Goal: Information Seeking & Learning: Learn about a topic

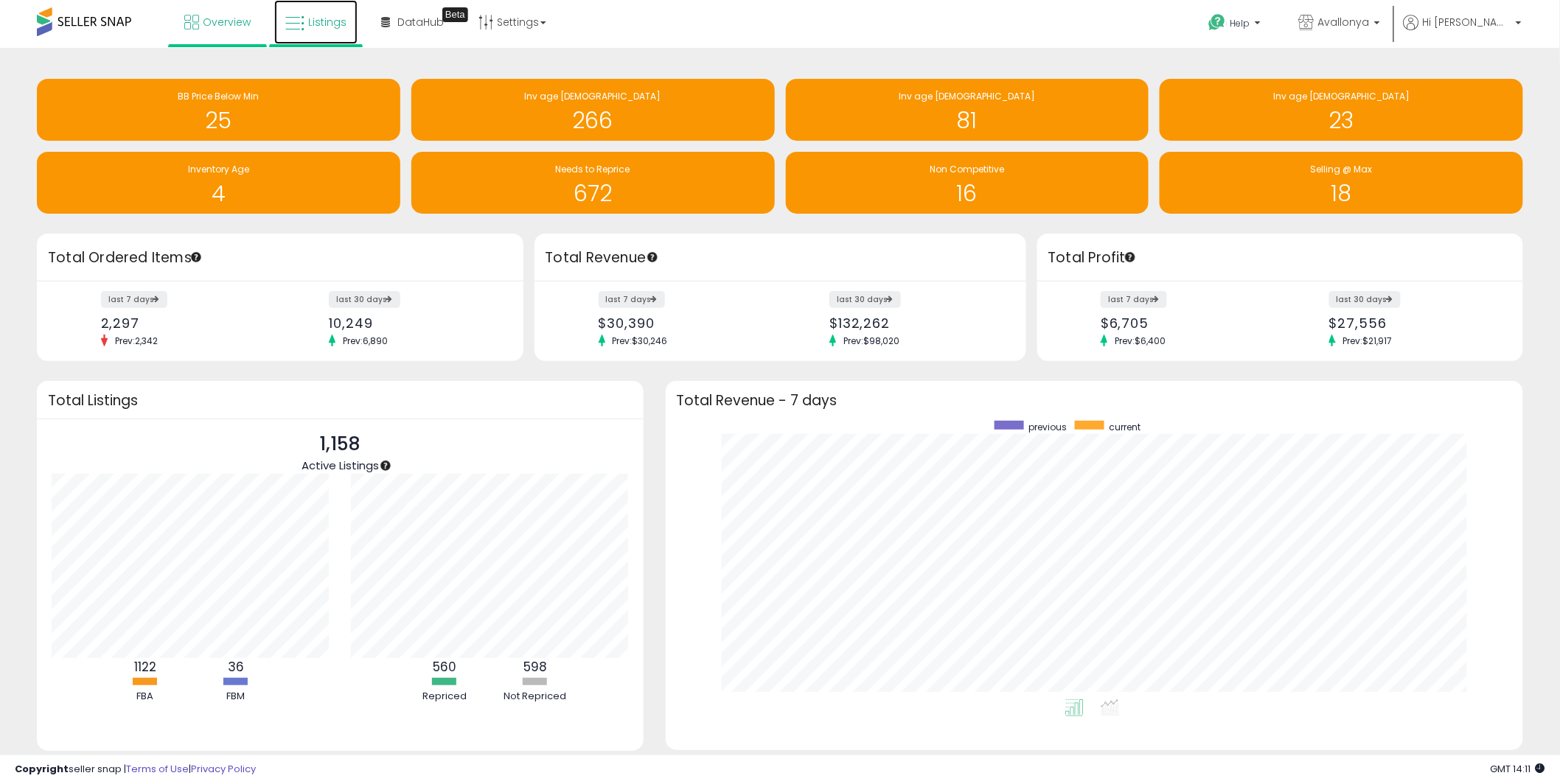
click at [318, 27] on span "Listings" at bounding box center [327, 22] width 38 height 15
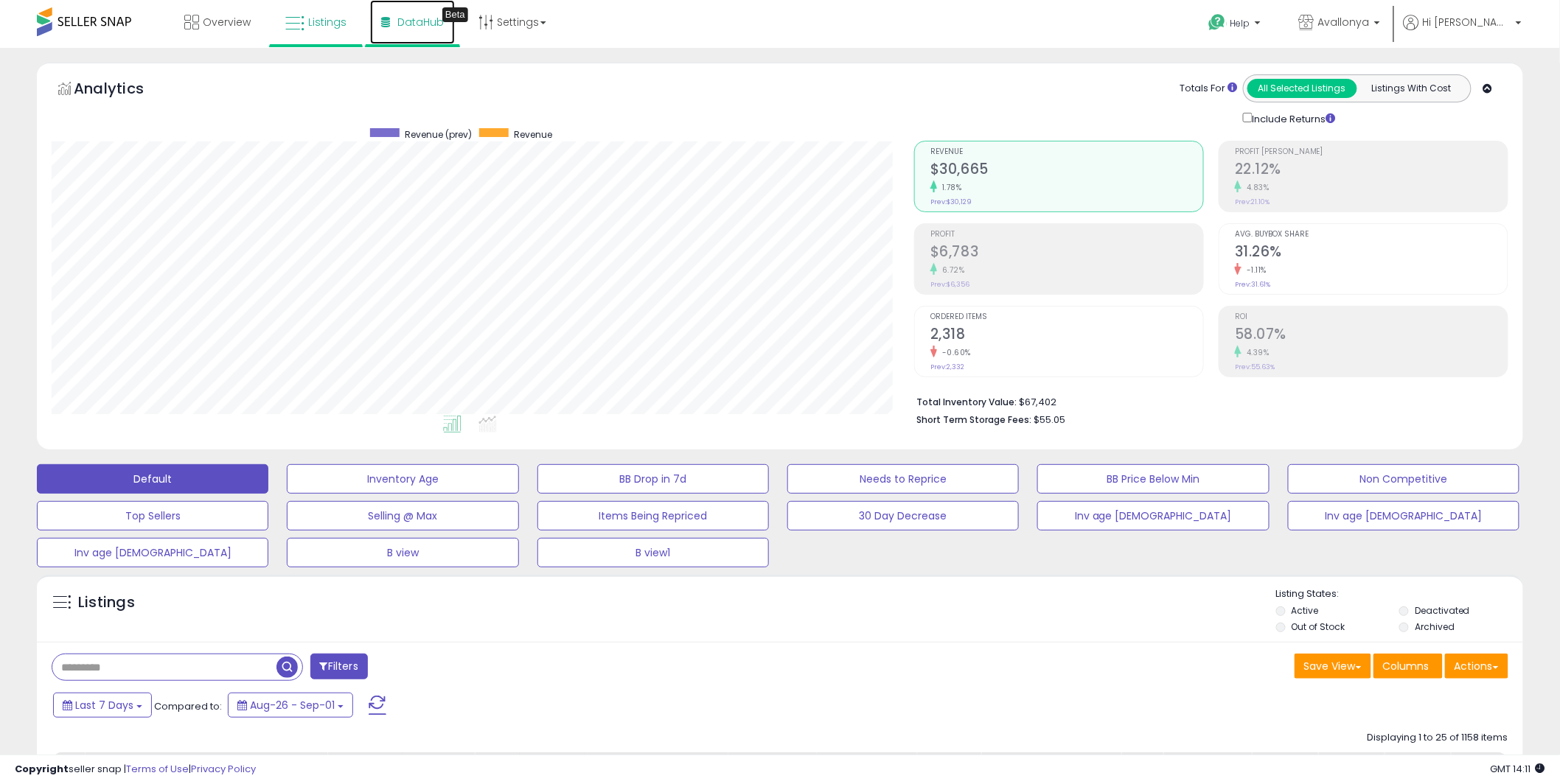
click at [402, 25] on span "DataHub" at bounding box center [421, 22] width 46 height 15
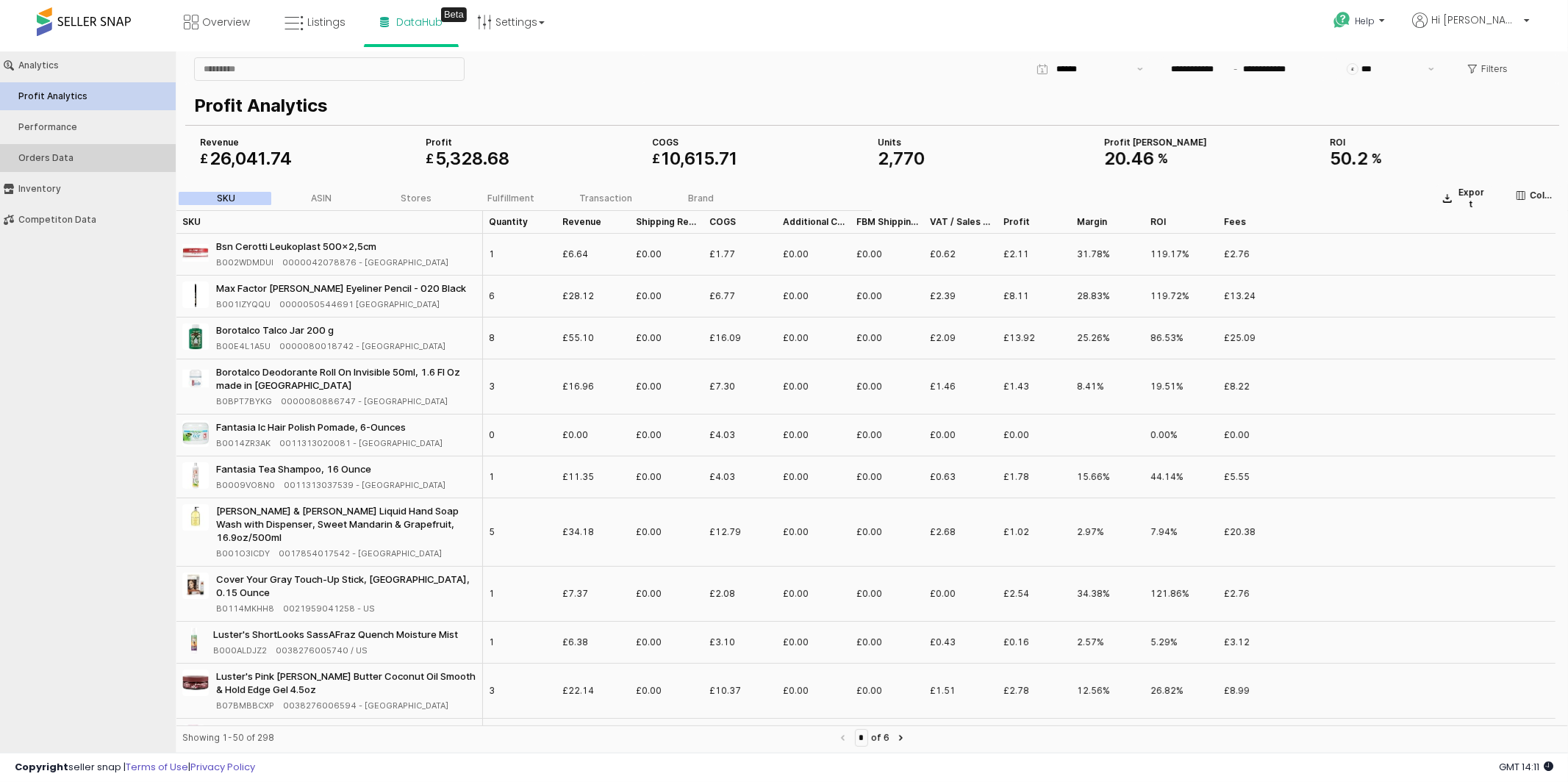
click at [93, 157] on div "Orders Data" at bounding box center [95, 157] width 154 height 10
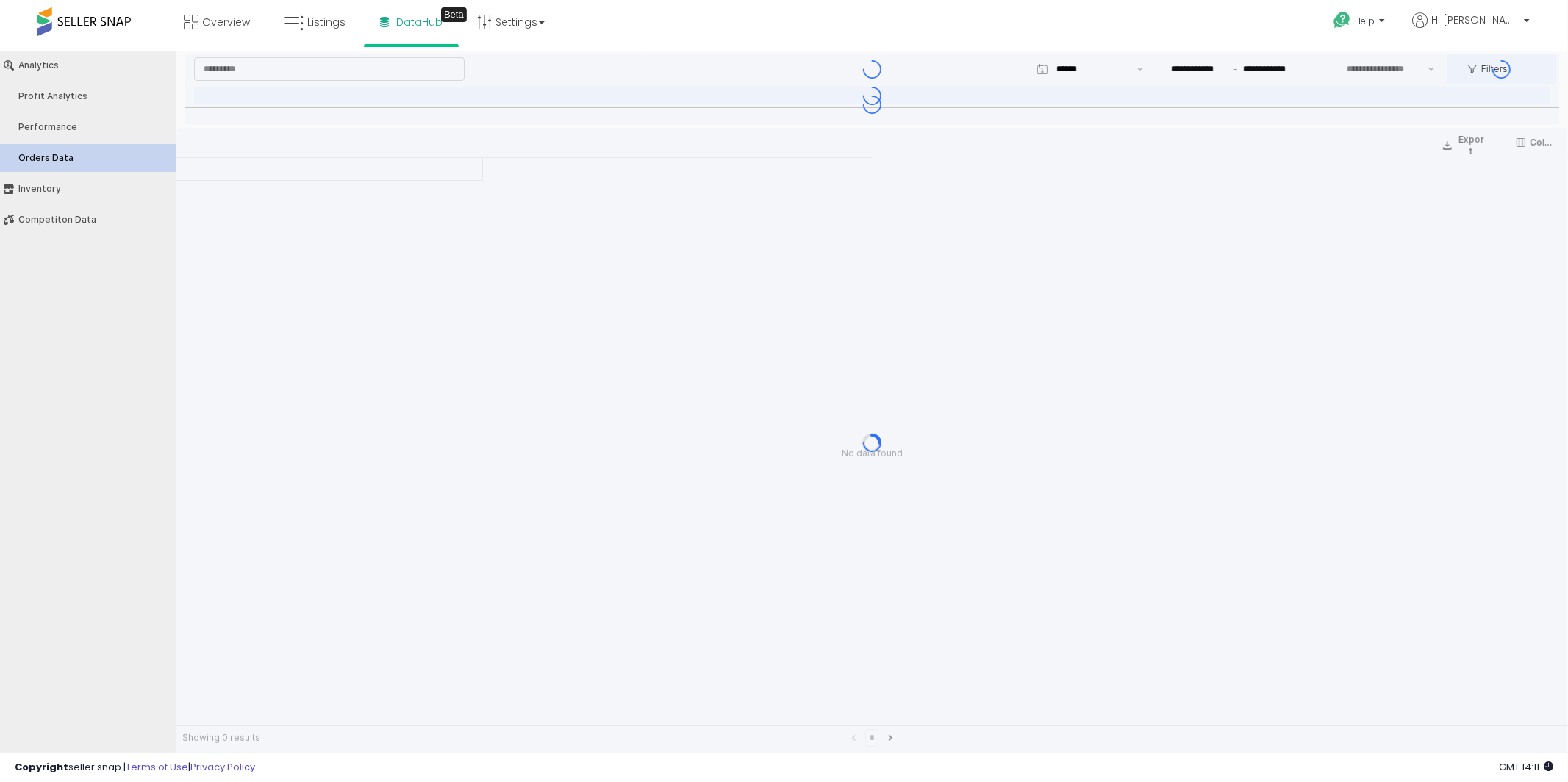
type input "***"
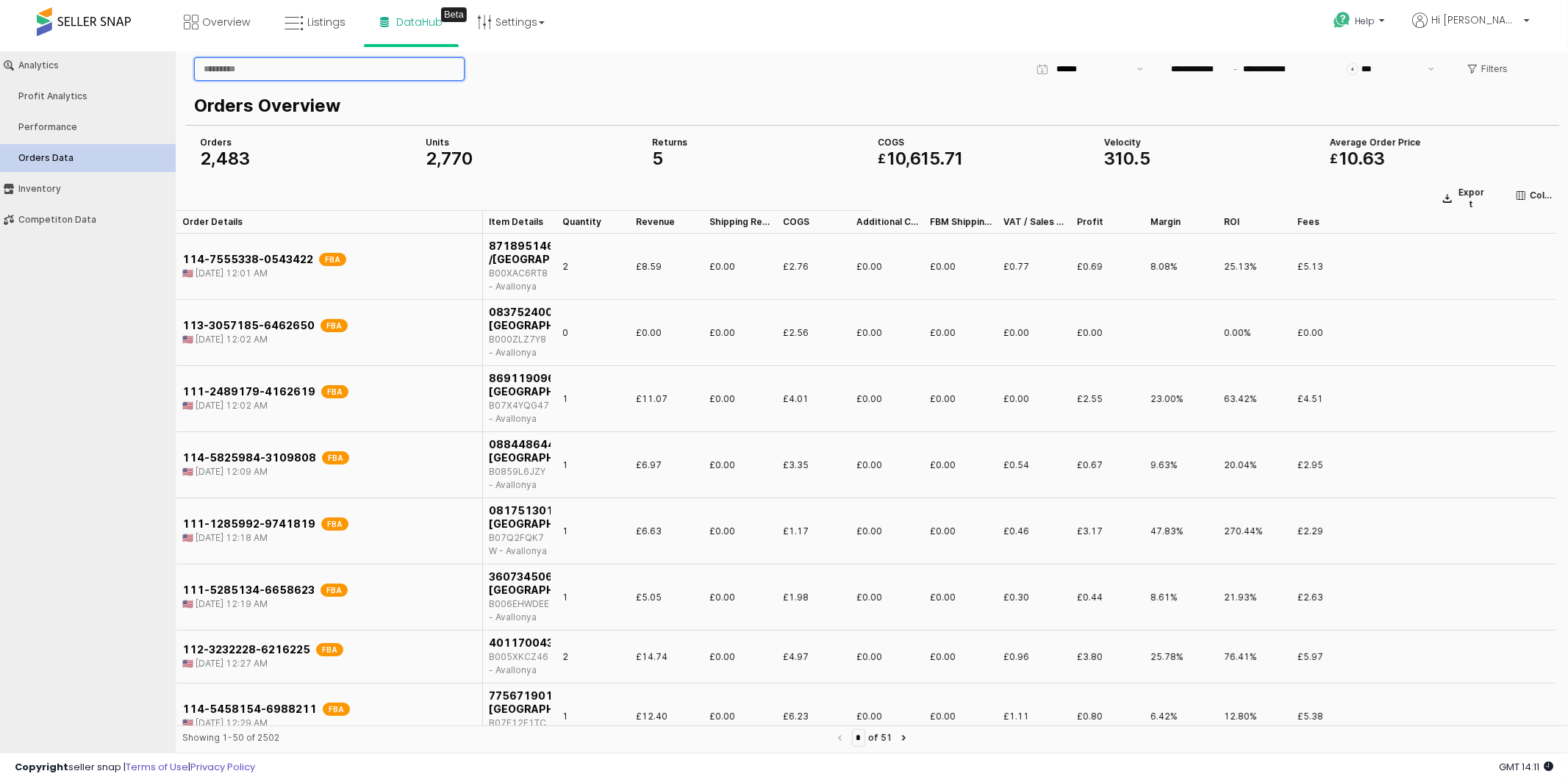
click at [271, 68] on input "App Frame" at bounding box center [329, 69] width 269 height 22
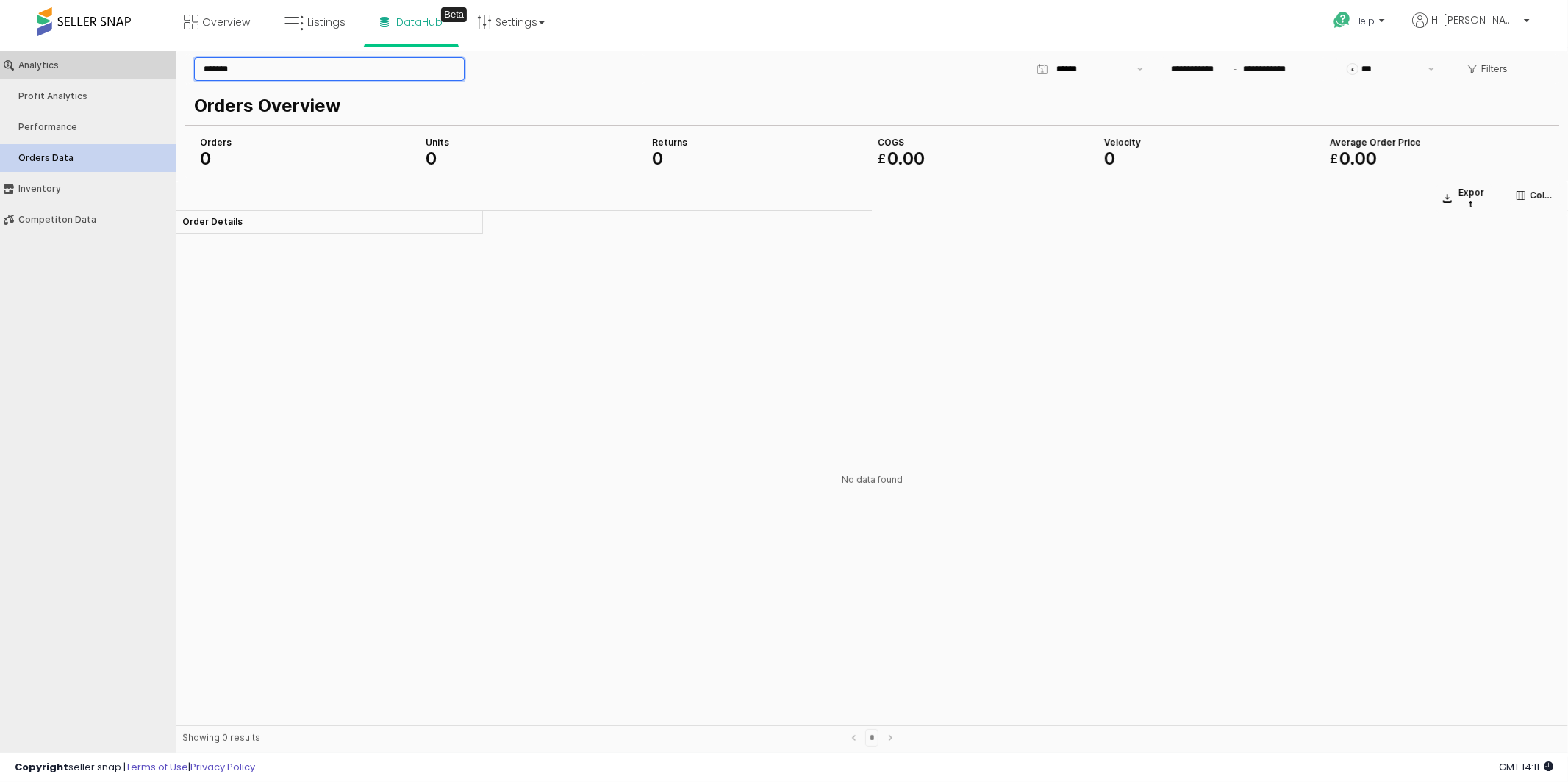
drag, startPoint x: 255, startPoint y: 74, endPoint x: 164, endPoint y: 74, distance: 91.0
click at [164, 74] on div "**********" at bounding box center [784, 404] width 1568 height 707
type input "*"
click at [113, 158] on div "Orders Data" at bounding box center [95, 157] width 154 height 10
click at [1471, 71] on icon "App Frame" at bounding box center [1473, 69] width 9 height 9
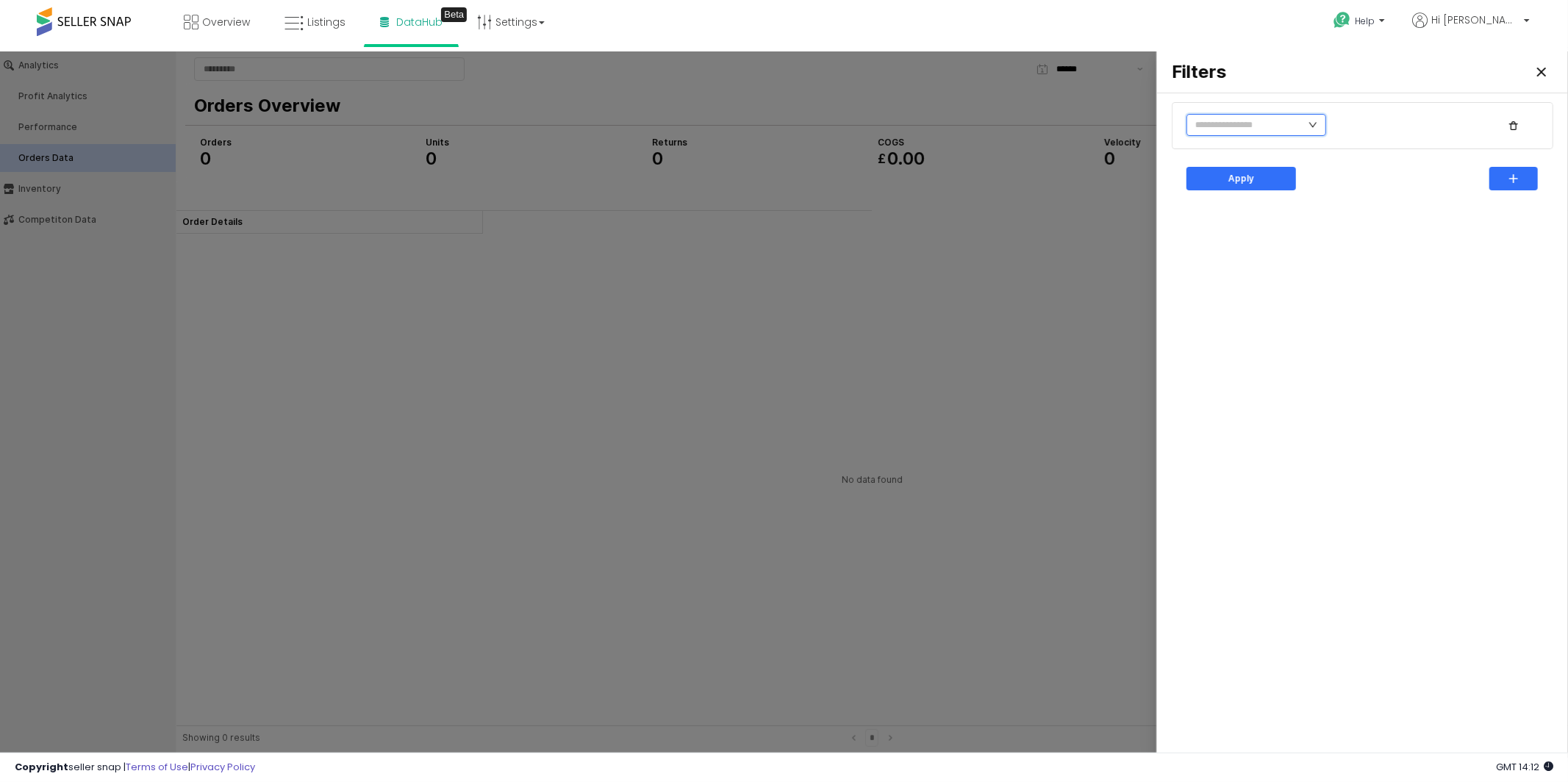
click at [1304, 127] on input "text" at bounding box center [1256, 124] width 139 height 22
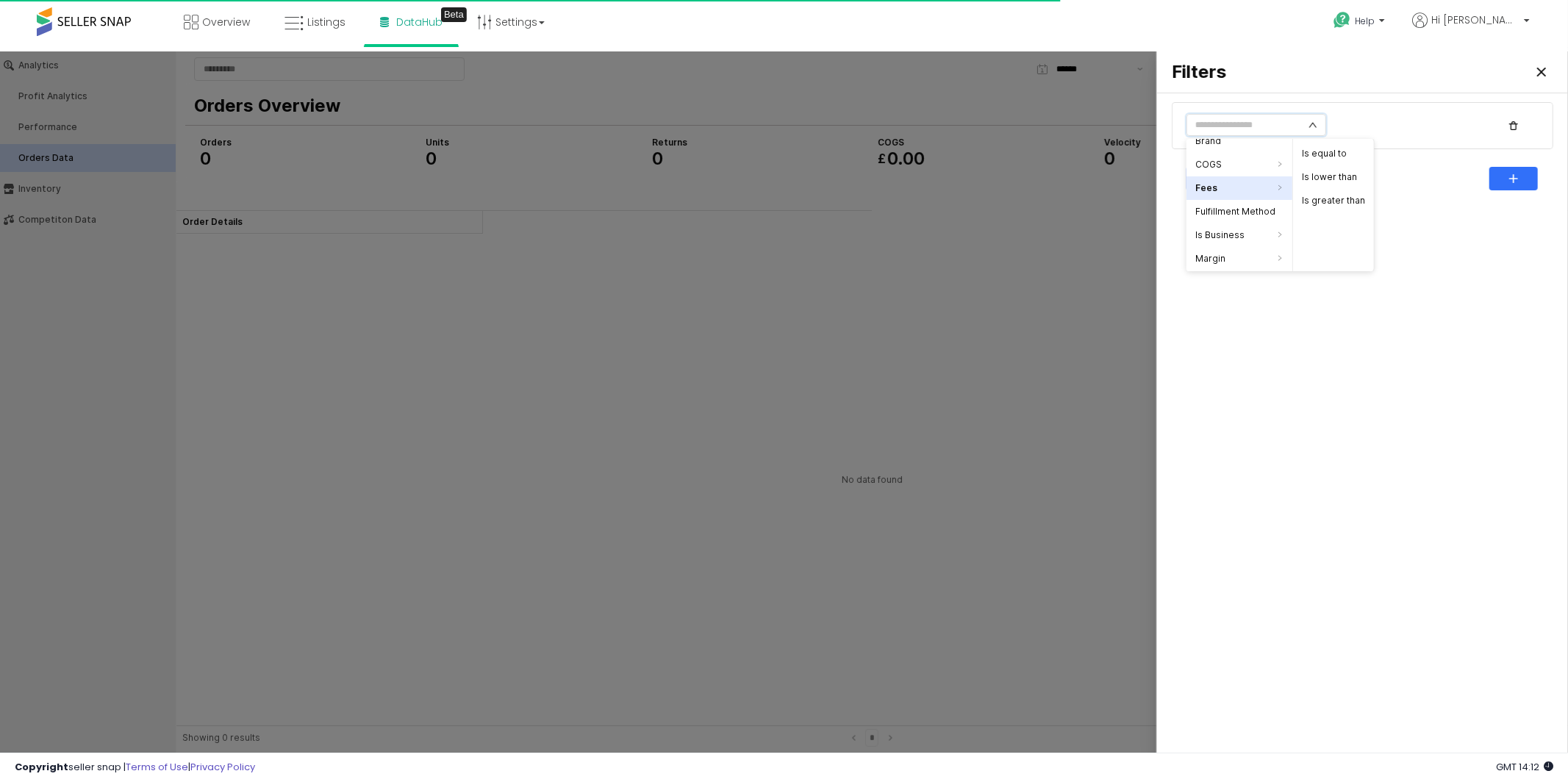
click at [1228, 189] on li "Fees" at bounding box center [1239, 188] width 106 height 24
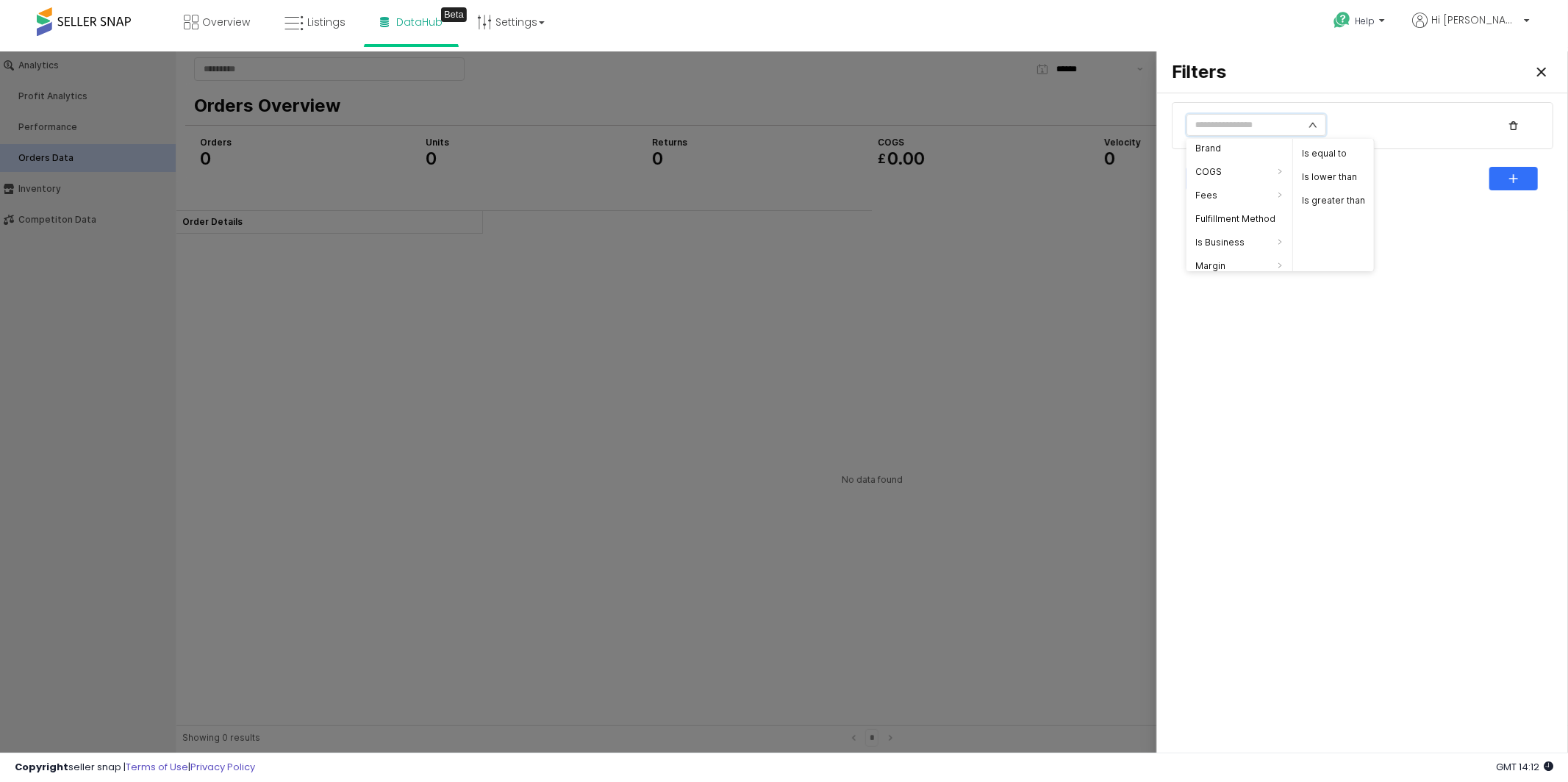
scroll to position [0, 0]
click at [1046, 328] on div at bounding box center [784, 404] width 1568 height 707
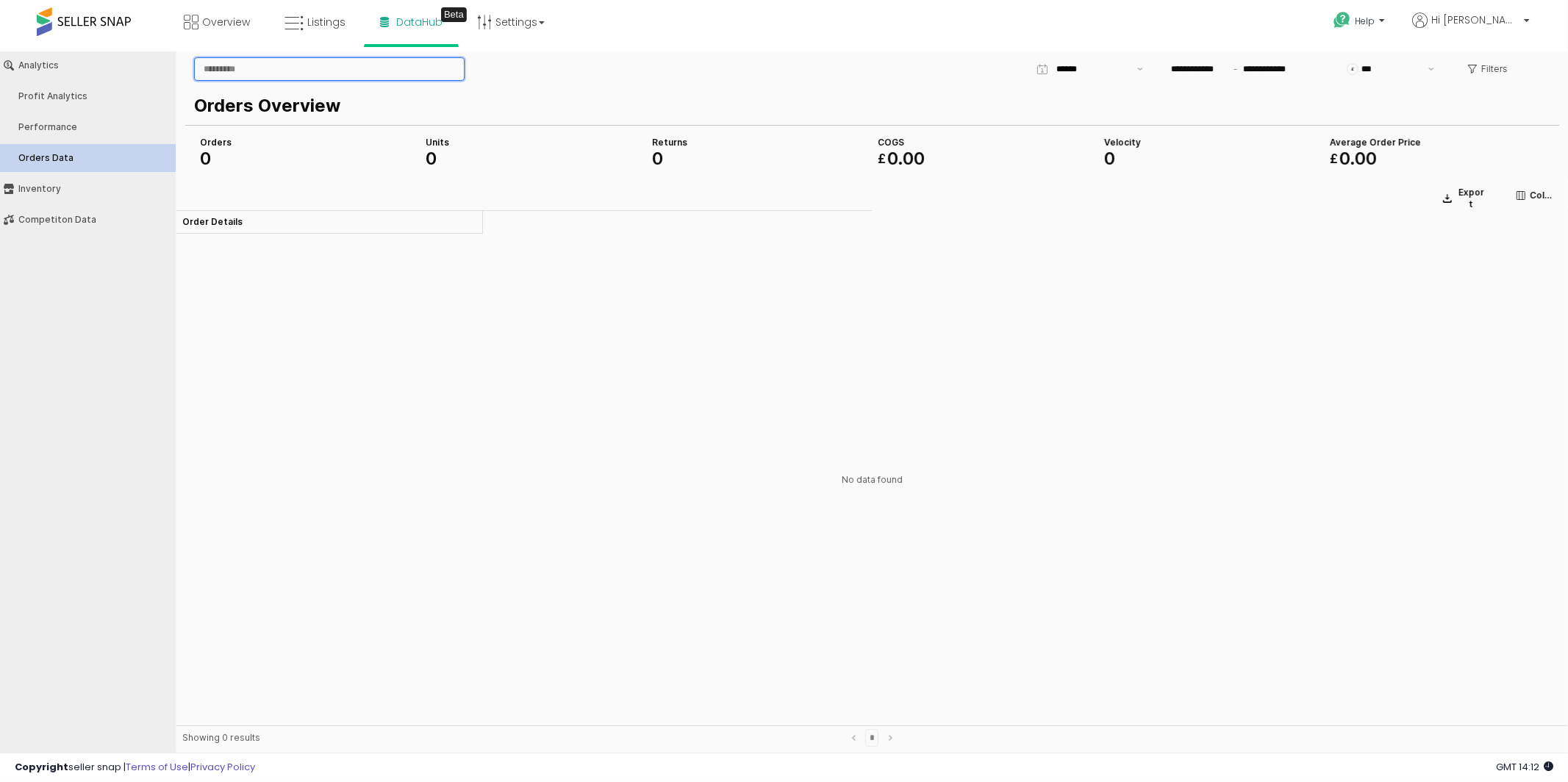
click at [386, 68] on input "App Frame" at bounding box center [329, 69] width 269 height 22
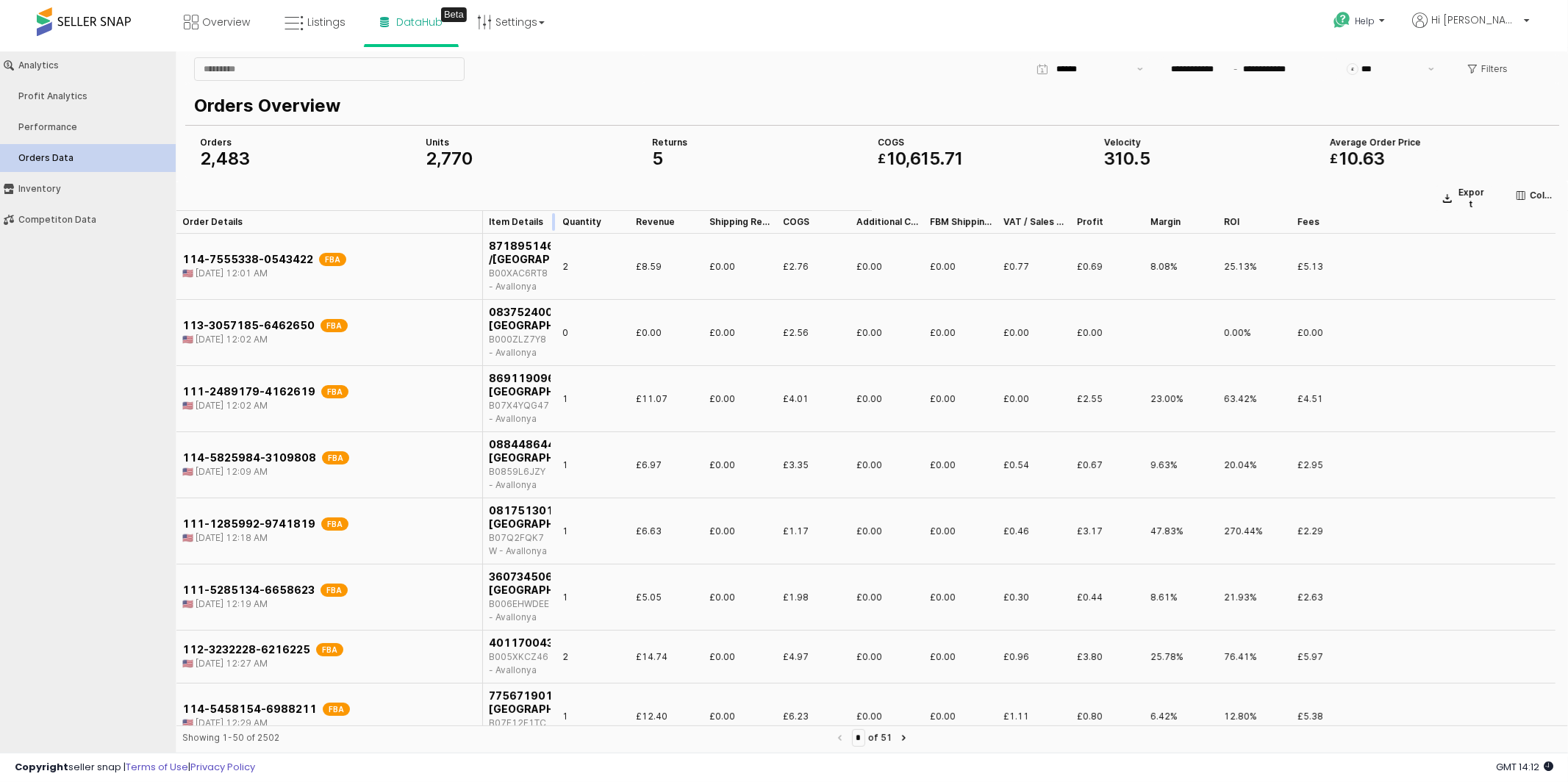
drag, startPoint x: 551, startPoint y: 215, endPoint x: 613, endPoint y: 225, distance: 62.8
click at [557, 225] on div "App Frame" at bounding box center [557, 221] width 0 height 24
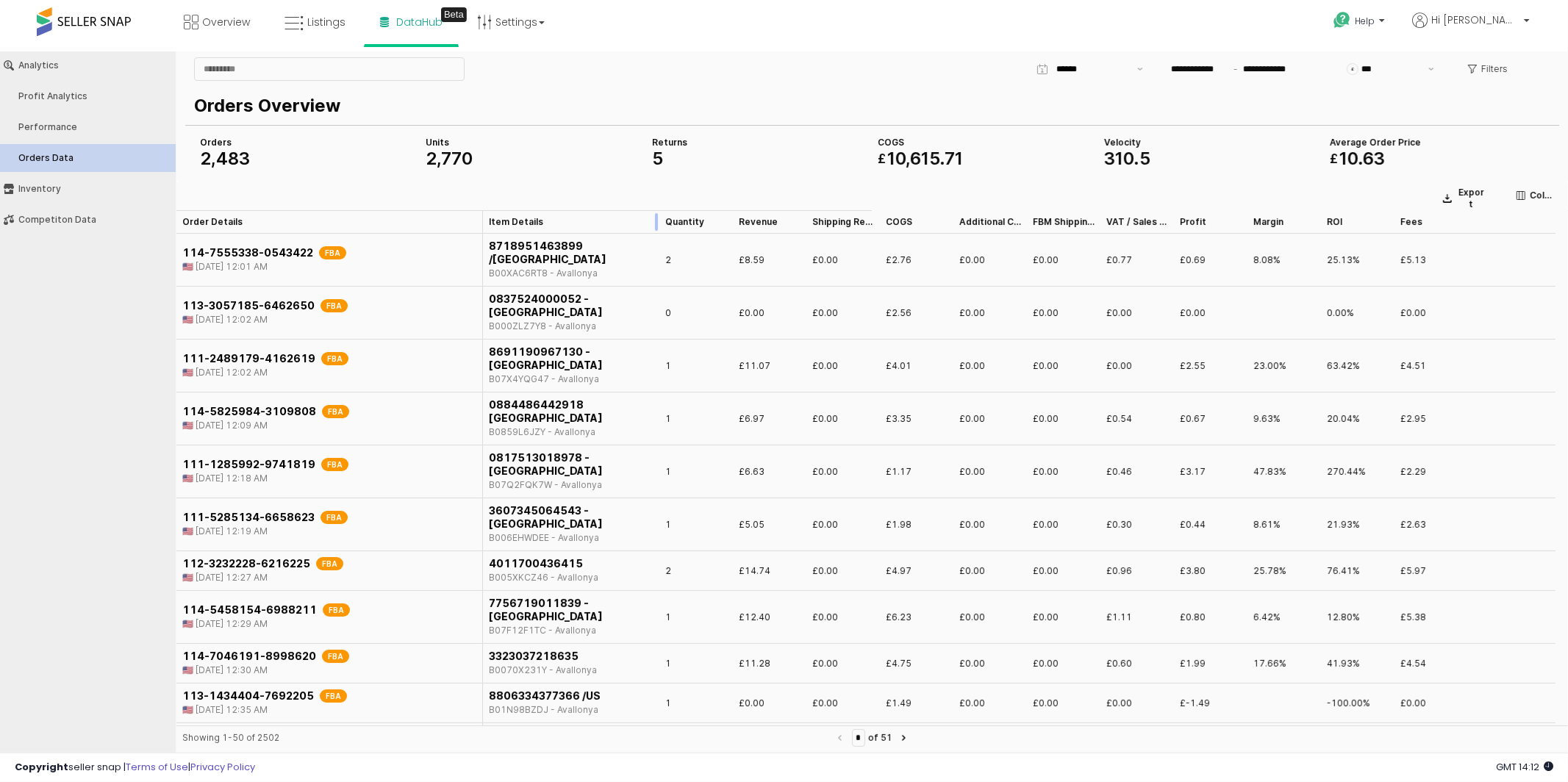
drag, startPoint x: 612, startPoint y: 219, endPoint x: 653, endPoint y: 224, distance: 41.3
click at [660, 224] on div "App Frame" at bounding box center [660, 221] width 0 height 24
click at [1418, 224] on div "Fees Fees" at bounding box center [1475, 221] width 161 height 24
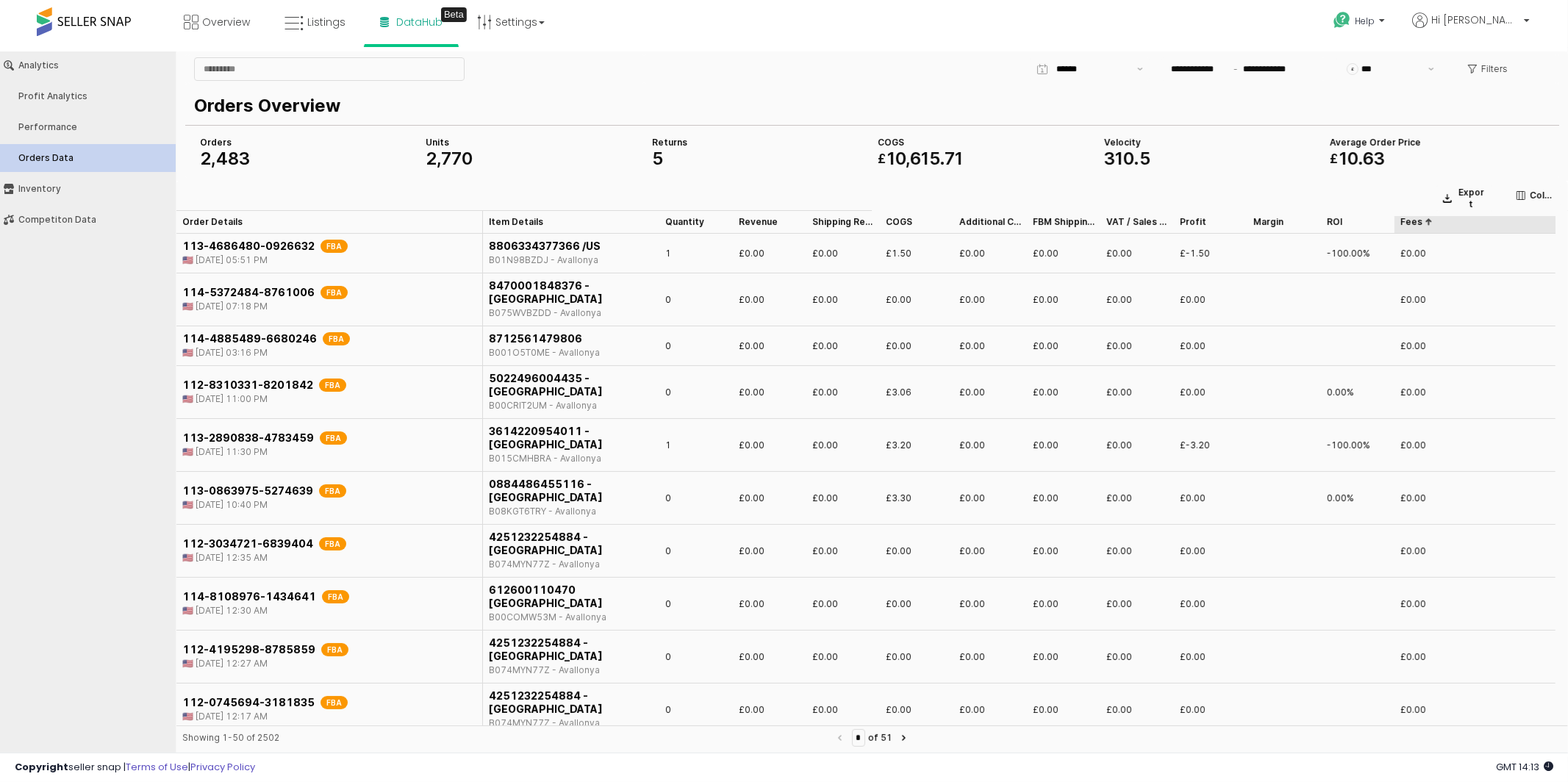
click at [1426, 226] on div "Fees Fees" at bounding box center [1475, 221] width 161 height 24
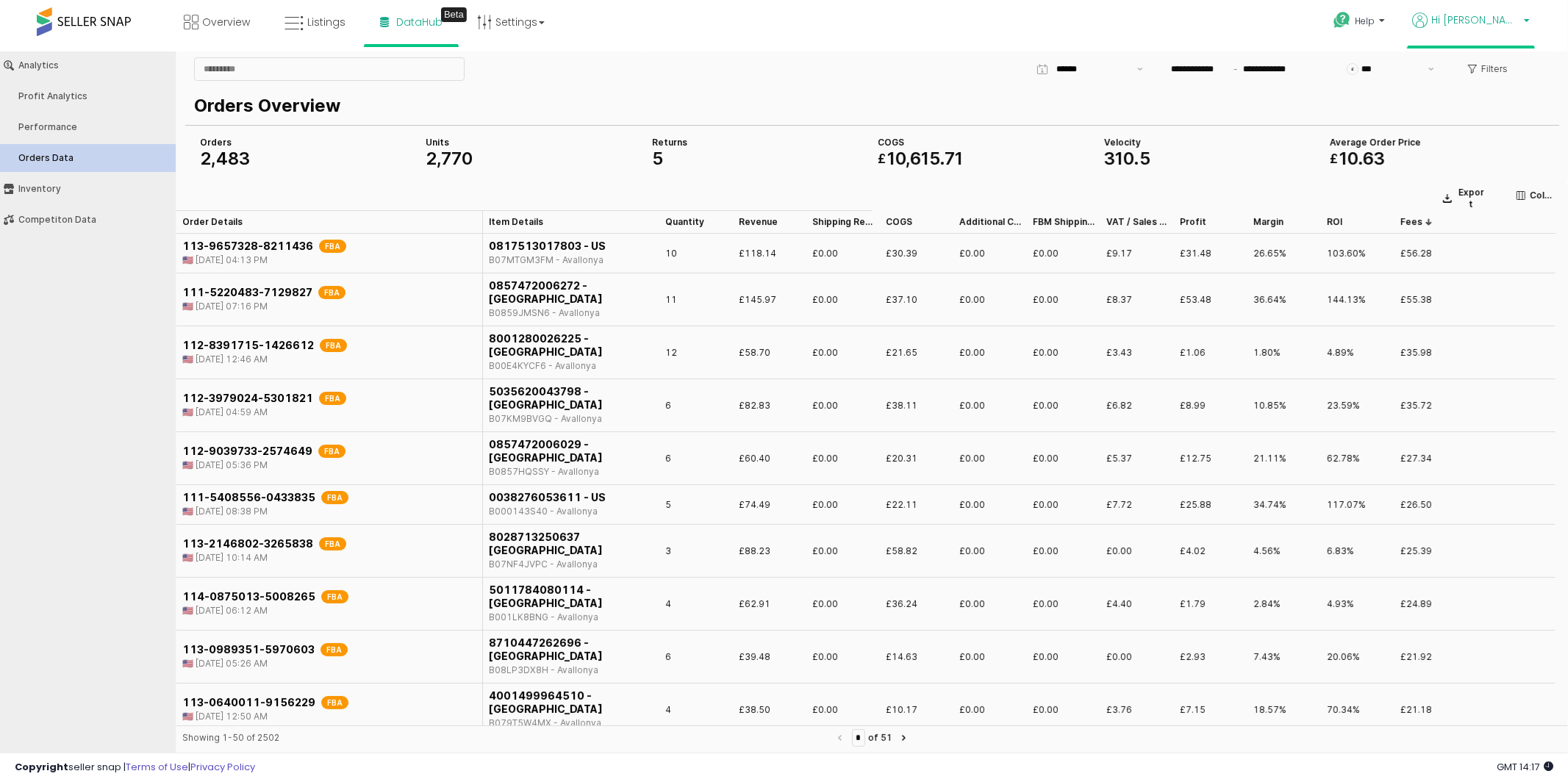
click at [1512, 26] on span "Hi Samy" at bounding box center [1475, 20] width 88 height 15
click at [1499, 26] on span "Hi Samy" at bounding box center [1475, 20] width 88 height 15
click at [1502, 19] on span "Hi Samy" at bounding box center [1475, 20] width 88 height 15
click at [1458, 149] on link "Stop impersonating" at bounding box center [1468, 153] width 95 height 14
